Goal: Task Accomplishment & Management: Complete application form

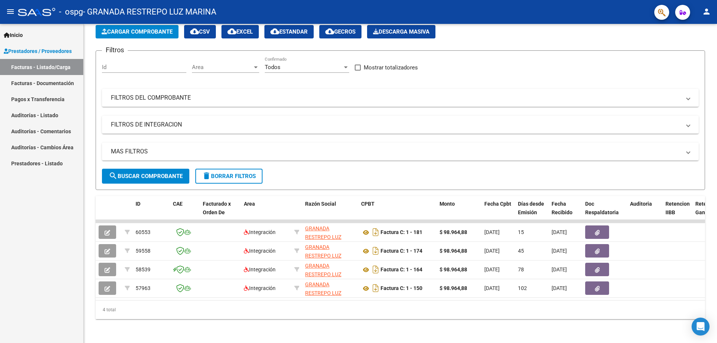
click at [30, 100] on link "Pagos x Transferencia" at bounding box center [41, 99] width 83 height 16
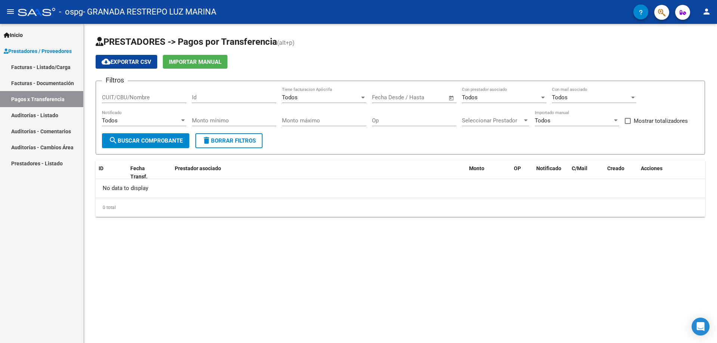
click at [34, 112] on link "Auditorías - Listado" at bounding box center [41, 115] width 83 height 16
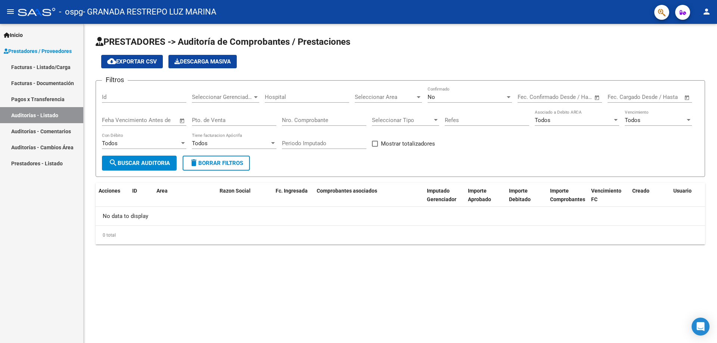
click at [31, 129] on link "Auditorías - Comentarios" at bounding box center [41, 131] width 83 height 16
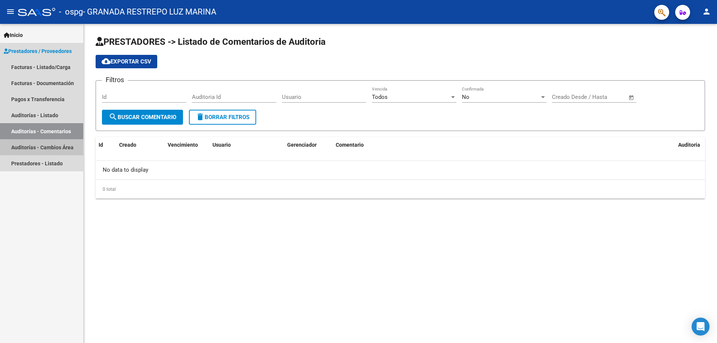
click at [31, 152] on link "Auditorías - Cambios Área" at bounding box center [41, 147] width 83 height 16
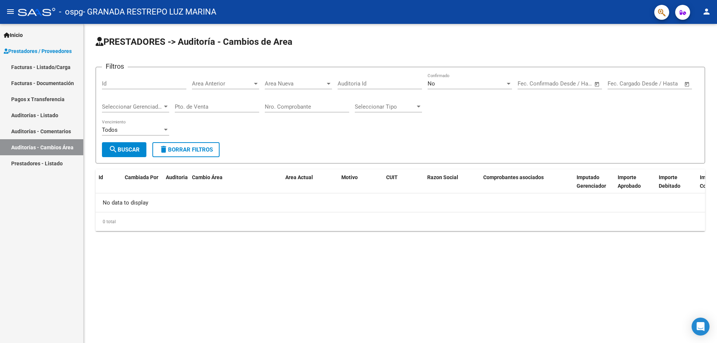
click at [31, 168] on link "Prestadores - Listado" at bounding box center [41, 163] width 83 height 16
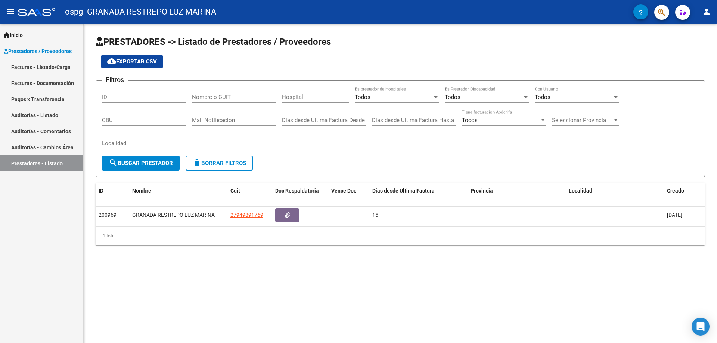
click at [31, 51] on span "Prestadores / Proveedores" at bounding box center [38, 51] width 68 height 8
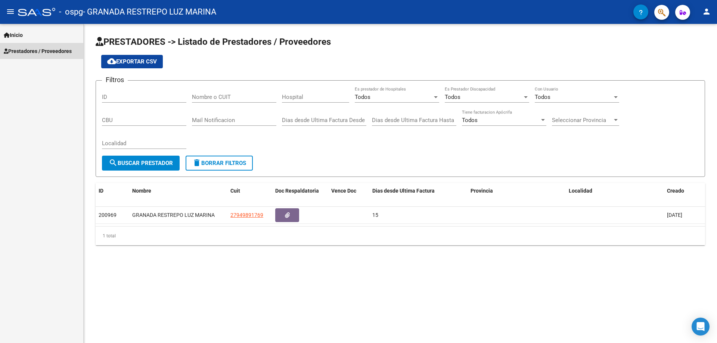
click at [31, 51] on span "Prestadores / Proveedores" at bounding box center [38, 51] width 68 height 8
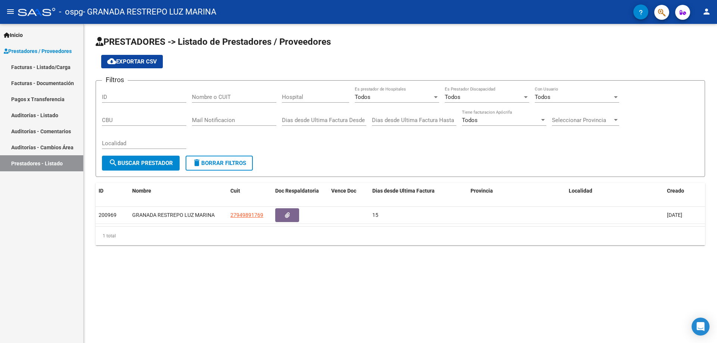
click at [38, 64] on link "Facturas - Listado/Carga" at bounding box center [41, 67] width 83 height 16
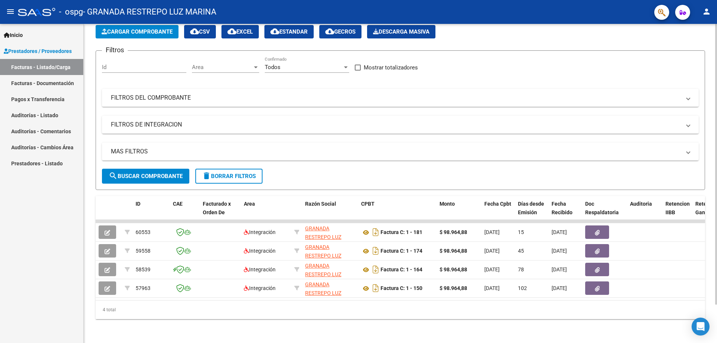
scroll to position [44, 0]
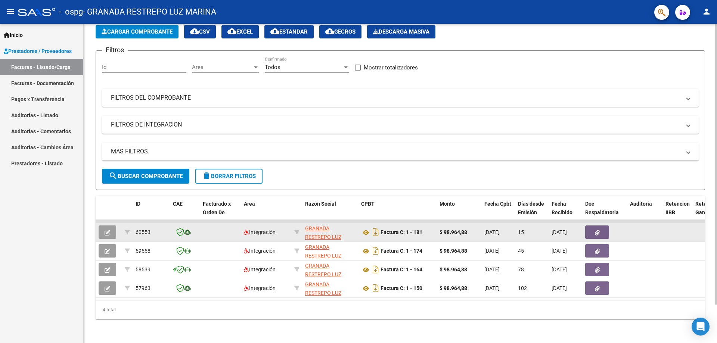
click at [105, 230] on icon "button" at bounding box center [107, 233] width 6 height 6
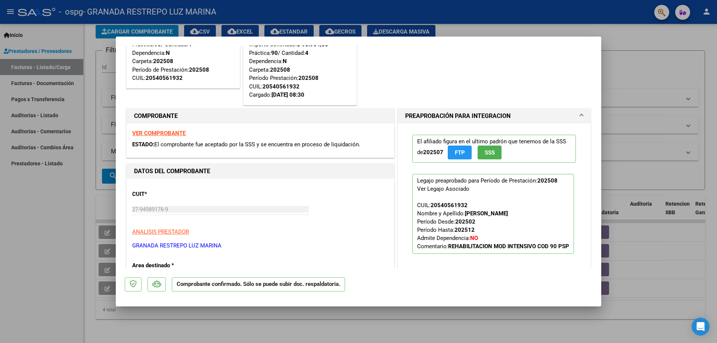
scroll to position [0, 0]
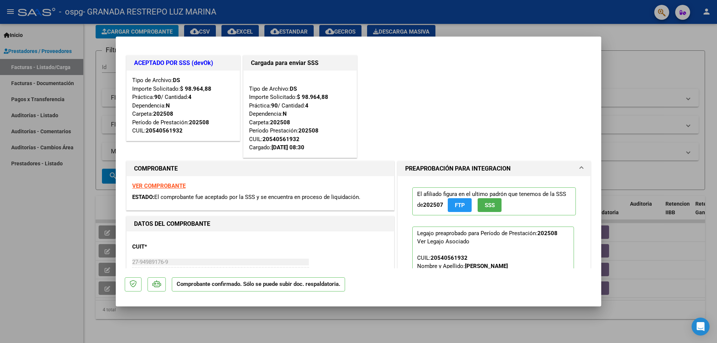
click at [38, 173] on div at bounding box center [358, 171] width 717 height 343
type input "$ 0,00"
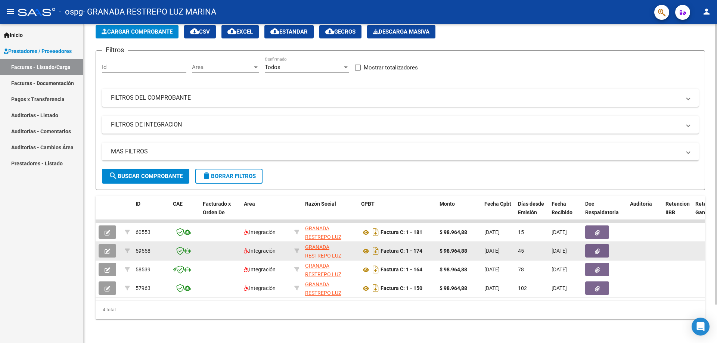
click at [106, 249] on icon "button" at bounding box center [107, 252] width 6 height 6
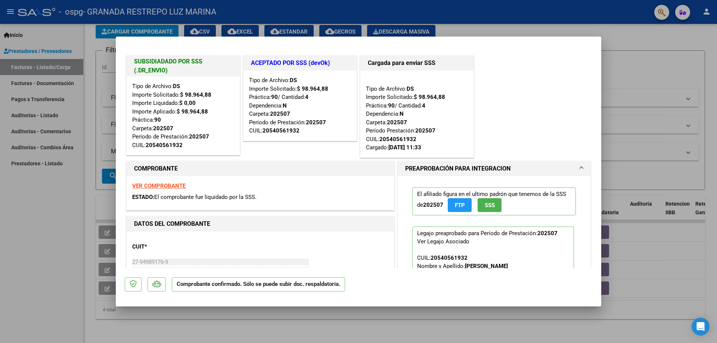
click at [68, 245] on div at bounding box center [358, 171] width 717 height 343
type input "$ 0,00"
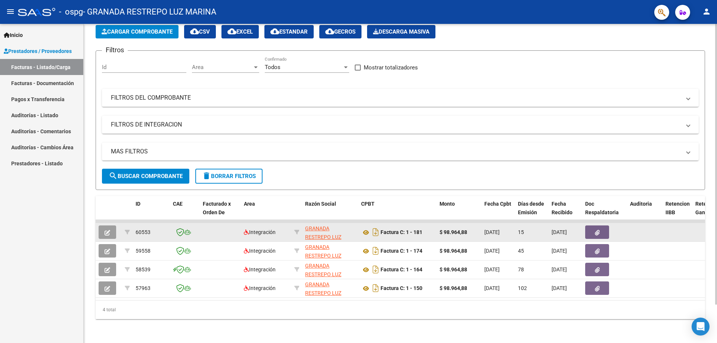
click at [101, 225] on button "button" at bounding box center [108, 231] width 18 height 13
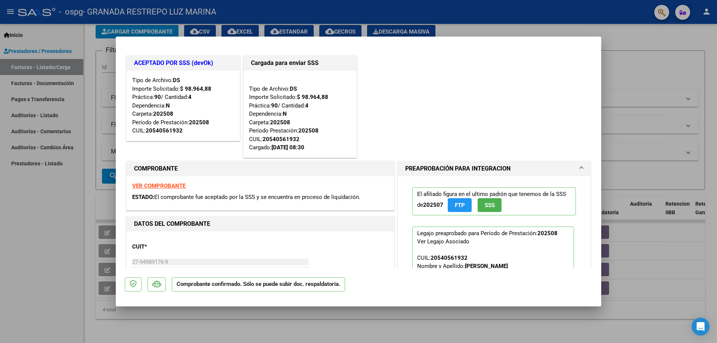
click at [70, 249] on div at bounding box center [358, 171] width 717 height 343
type input "$ 0,00"
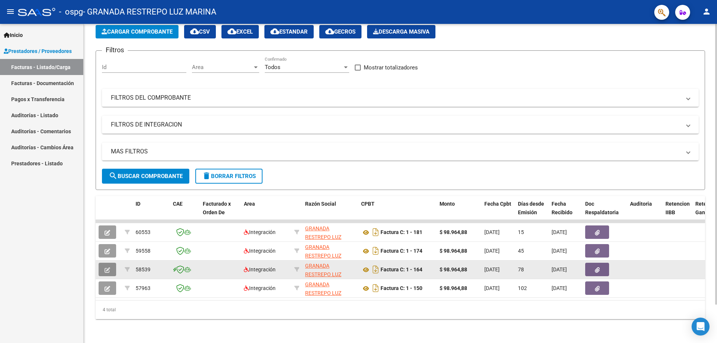
click at [104, 263] on button "button" at bounding box center [108, 269] width 18 height 13
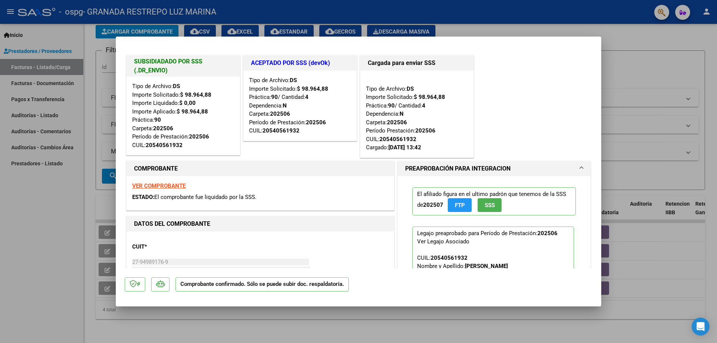
click at [71, 272] on div at bounding box center [358, 171] width 717 height 343
type input "$ 0,00"
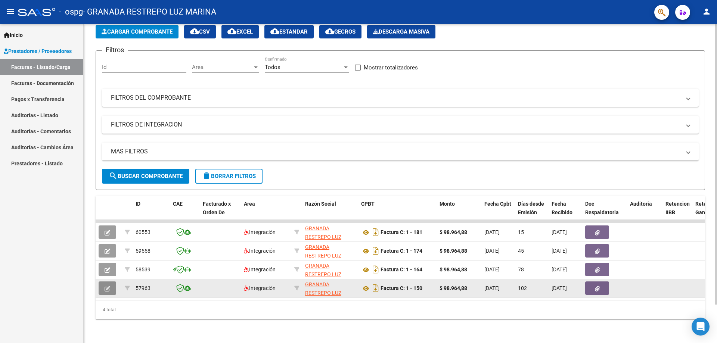
click at [105, 286] on icon "button" at bounding box center [107, 289] width 6 height 6
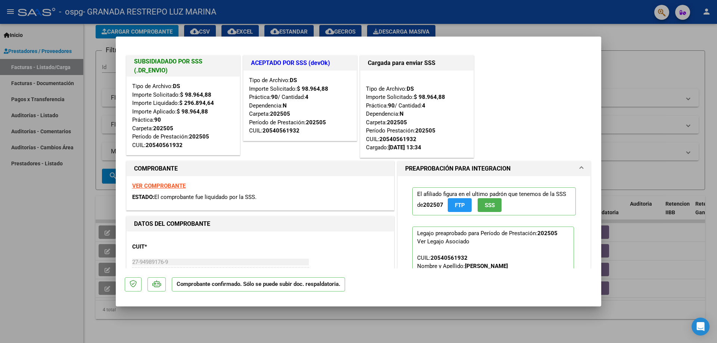
click at [56, 274] on div at bounding box center [358, 171] width 717 height 343
type input "$ 0,00"
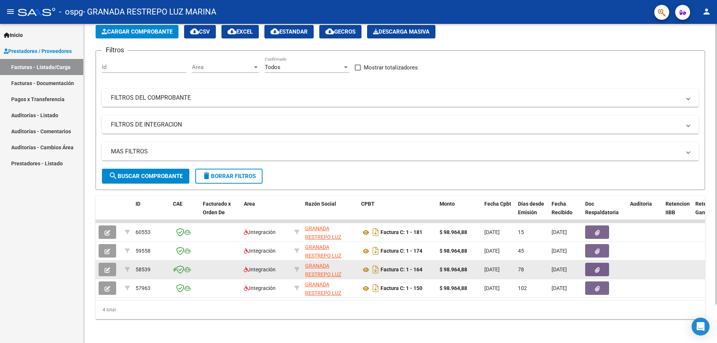
click at [107, 267] on icon "button" at bounding box center [107, 270] width 6 height 6
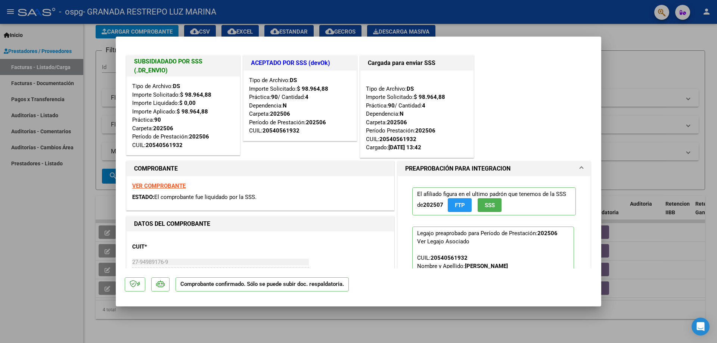
click at [84, 268] on div at bounding box center [358, 171] width 717 height 343
type input "$ 0,00"
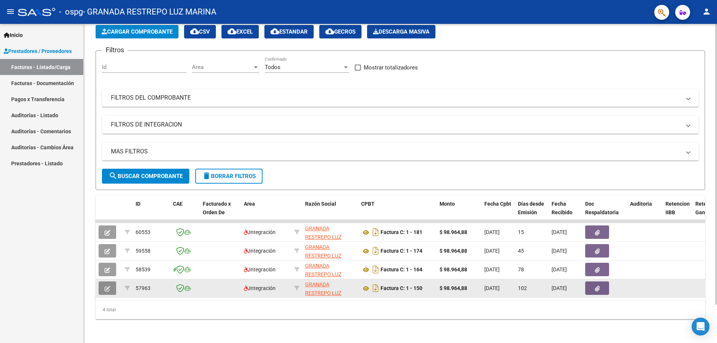
click at [109, 285] on span "button" at bounding box center [107, 288] width 6 height 7
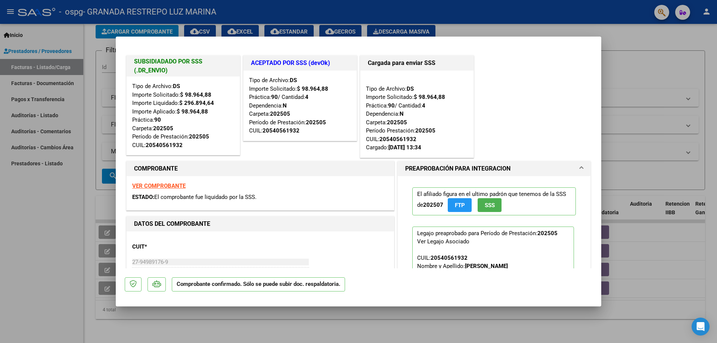
click at [81, 277] on div at bounding box center [358, 171] width 717 height 343
type input "$ 0,00"
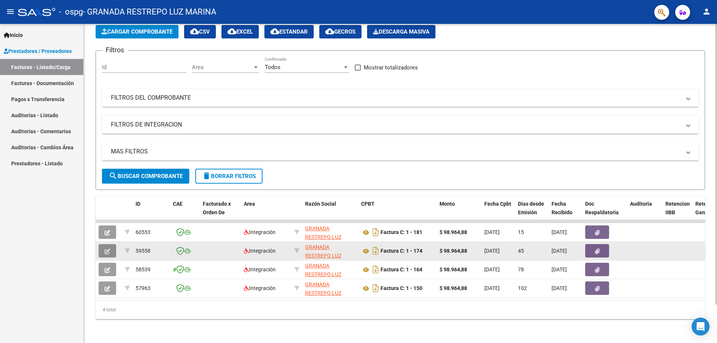
click at [106, 252] on button "button" at bounding box center [108, 250] width 18 height 13
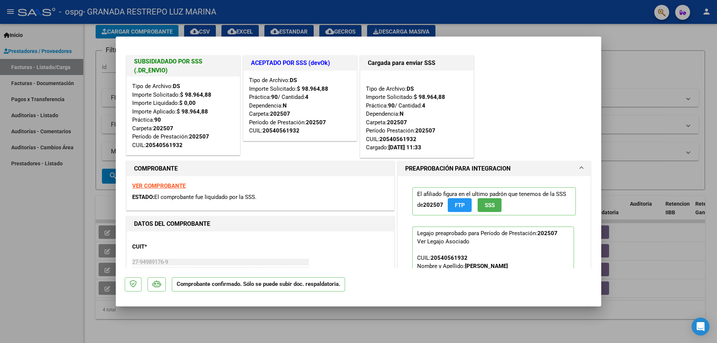
click at [43, 244] on div at bounding box center [358, 171] width 717 height 343
type input "$ 0,00"
